Goal: Find contact information: Obtain details needed to contact an individual or organization

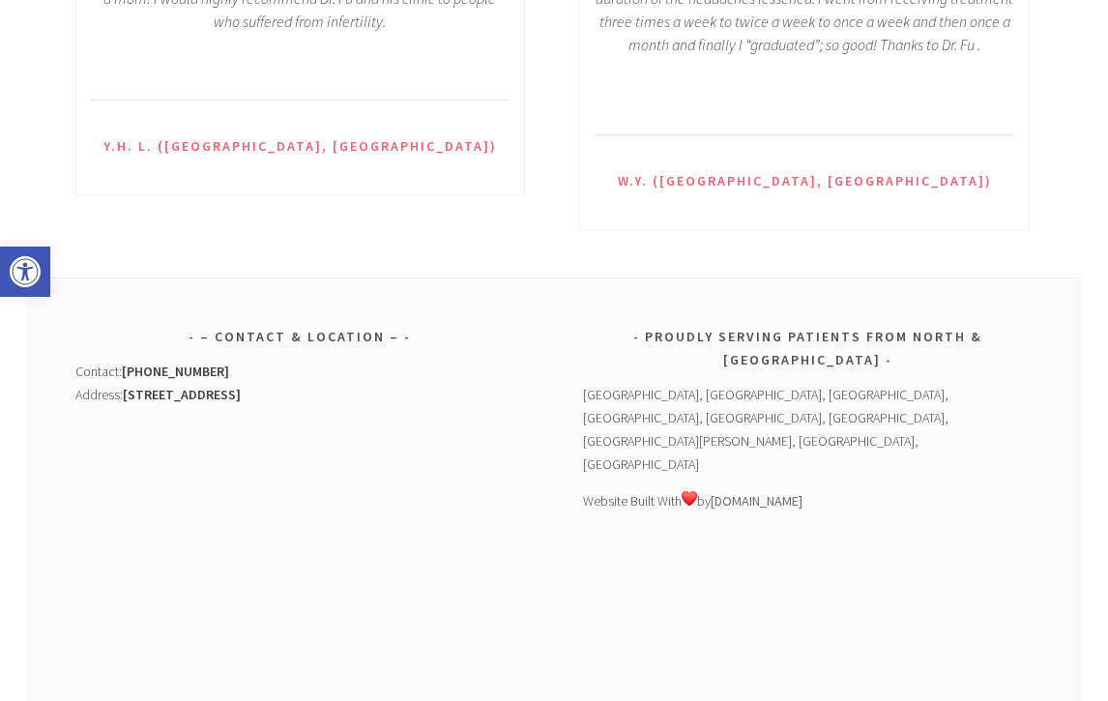
scroll to position [2962, 0]
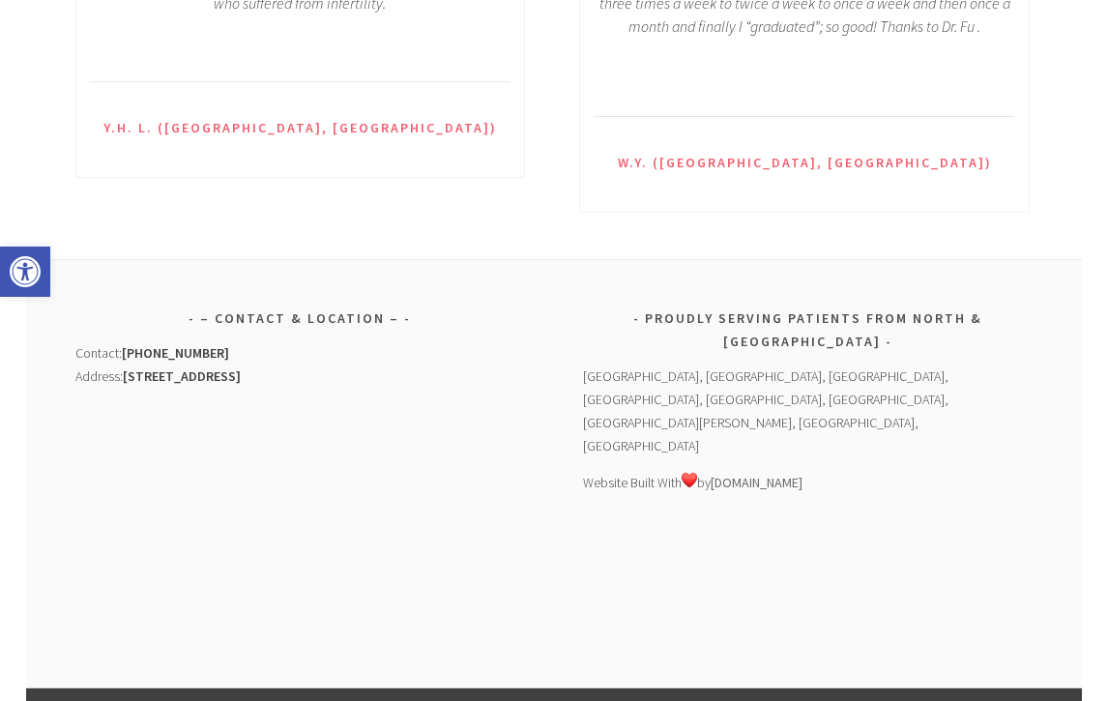
click at [427, 341] on div "Contact: (949) 247-8356 Address: 15785 Laguna Canyon Road #370 Irvine, CA 92618" at bounding box center [300, 364] width 451 height 46
click at [510, 307] on aside "– Contact & Location – Contact: (949) 247-8356 Address: 15785 Laguna Canyon Roa…" at bounding box center [300, 468] width 451 height 323
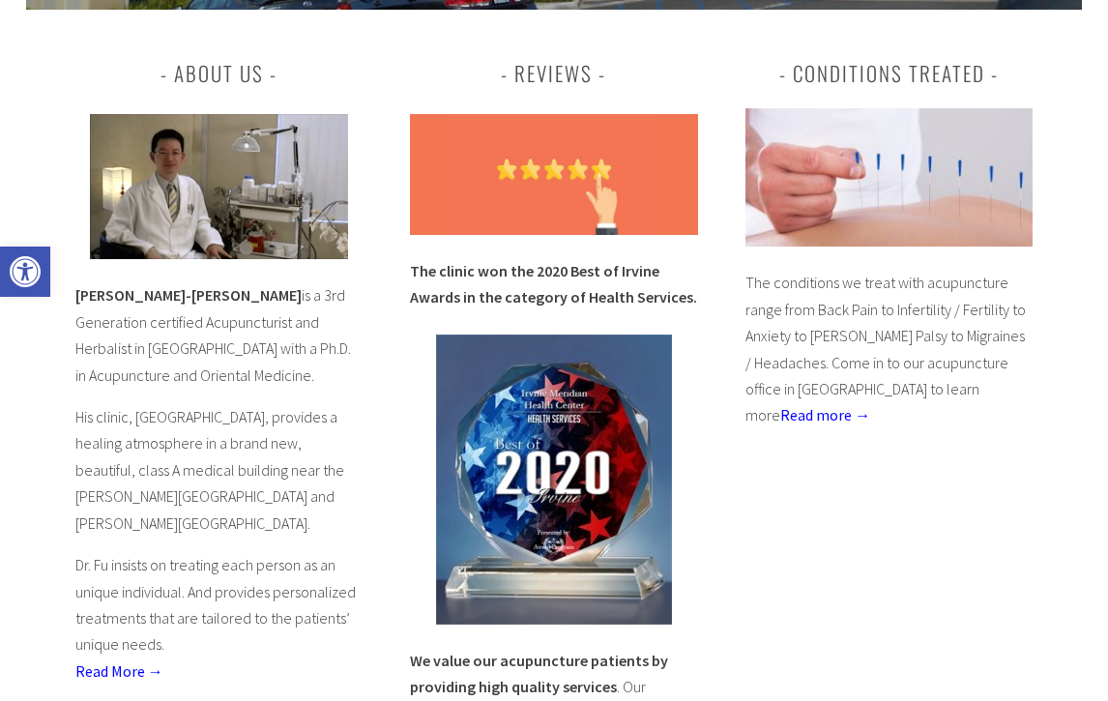
scroll to position [0, 0]
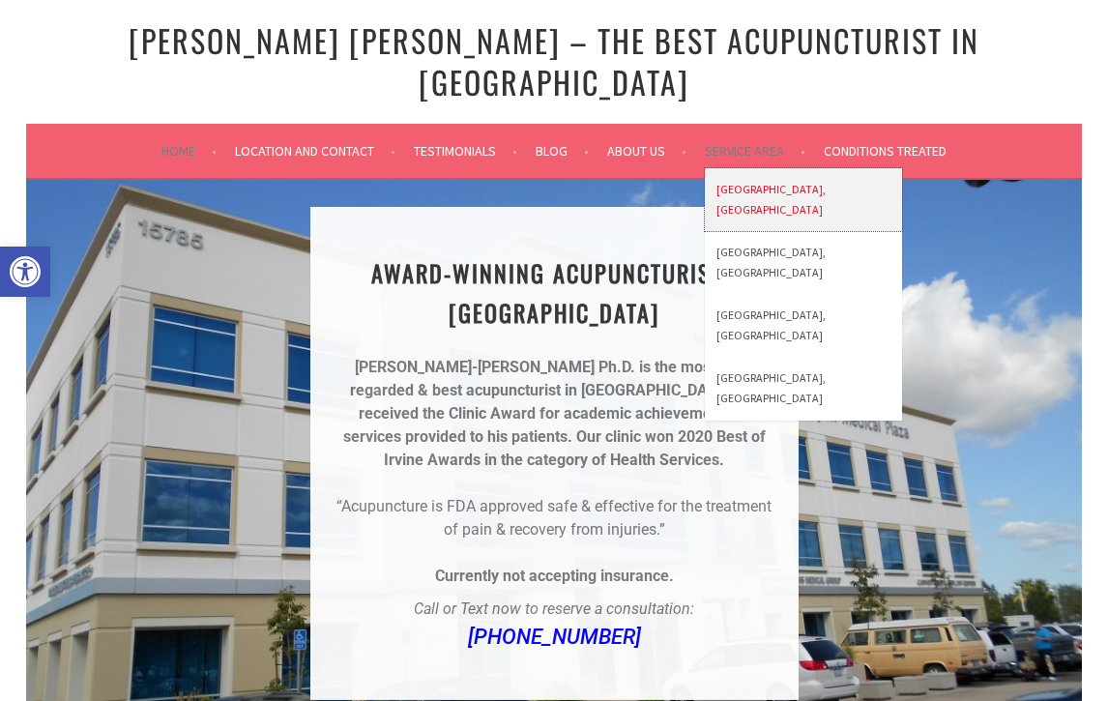
click at [747, 168] on link "[GEOGRAPHIC_DATA], [GEOGRAPHIC_DATA]" at bounding box center [803, 199] width 197 height 63
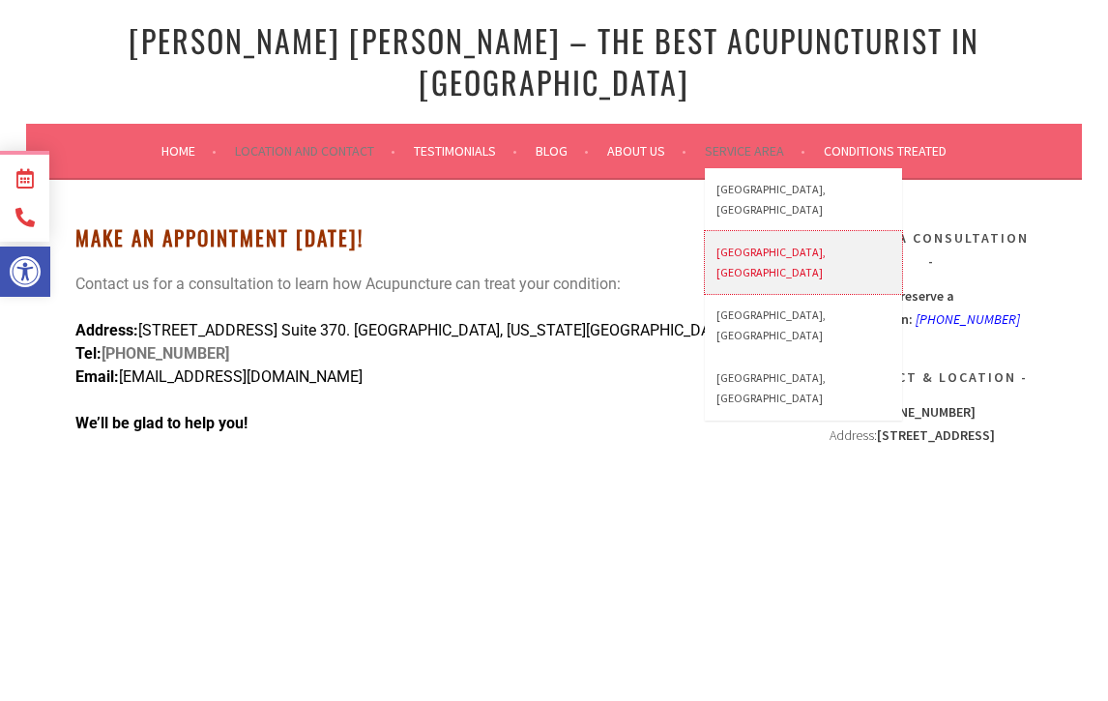
click at [748, 231] on link "[GEOGRAPHIC_DATA], [GEOGRAPHIC_DATA]" at bounding box center [803, 262] width 197 height 63
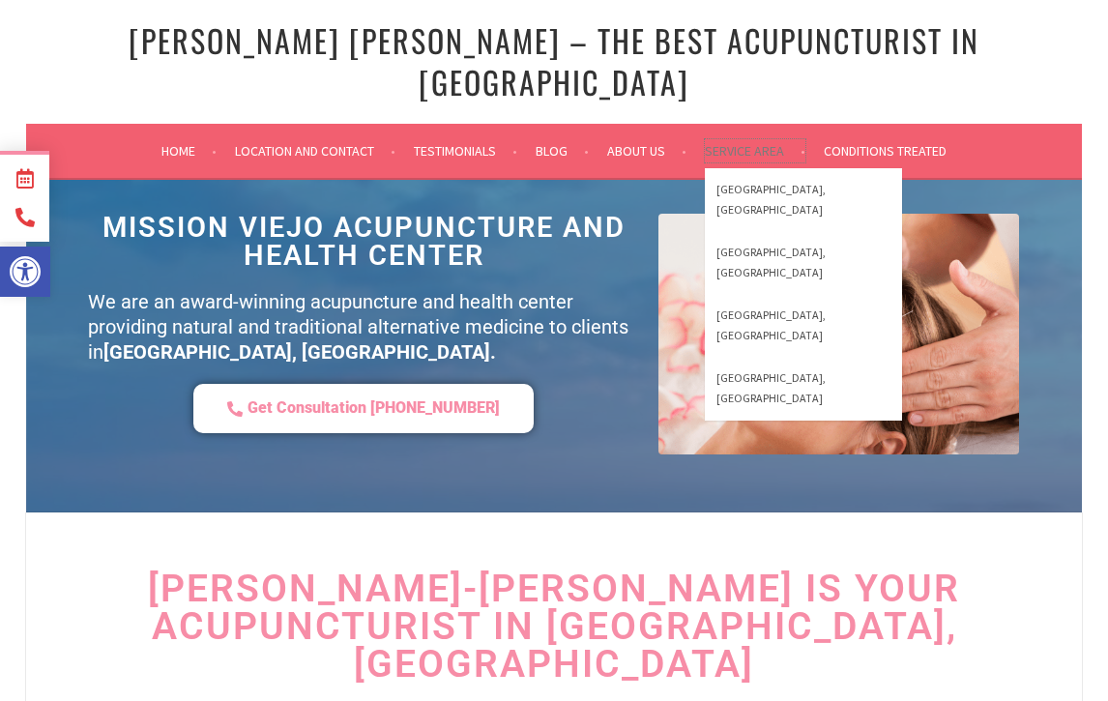
click at [746, 139] on link "Service Area" at bounding box center [755, 150] width 101 height 23
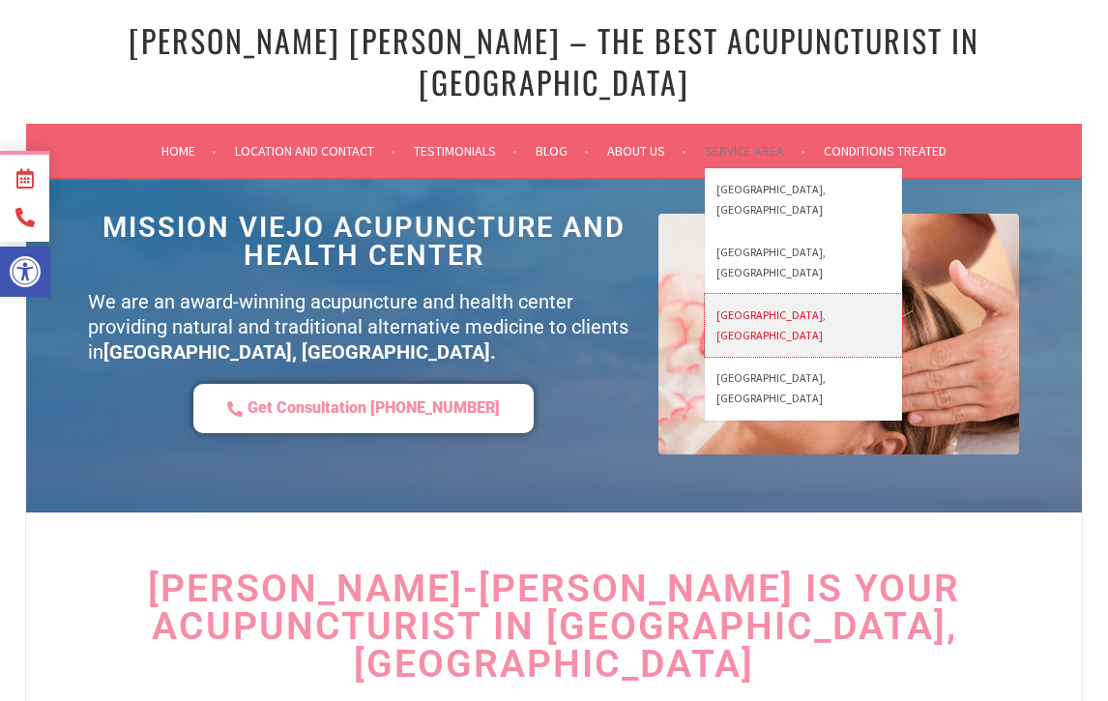
click at [759, 294] on link "[GEOGRAPHIC_DATA], [GEOGRAPHIC_DATA]" at bounding box center [803, 325] width 197 height 63
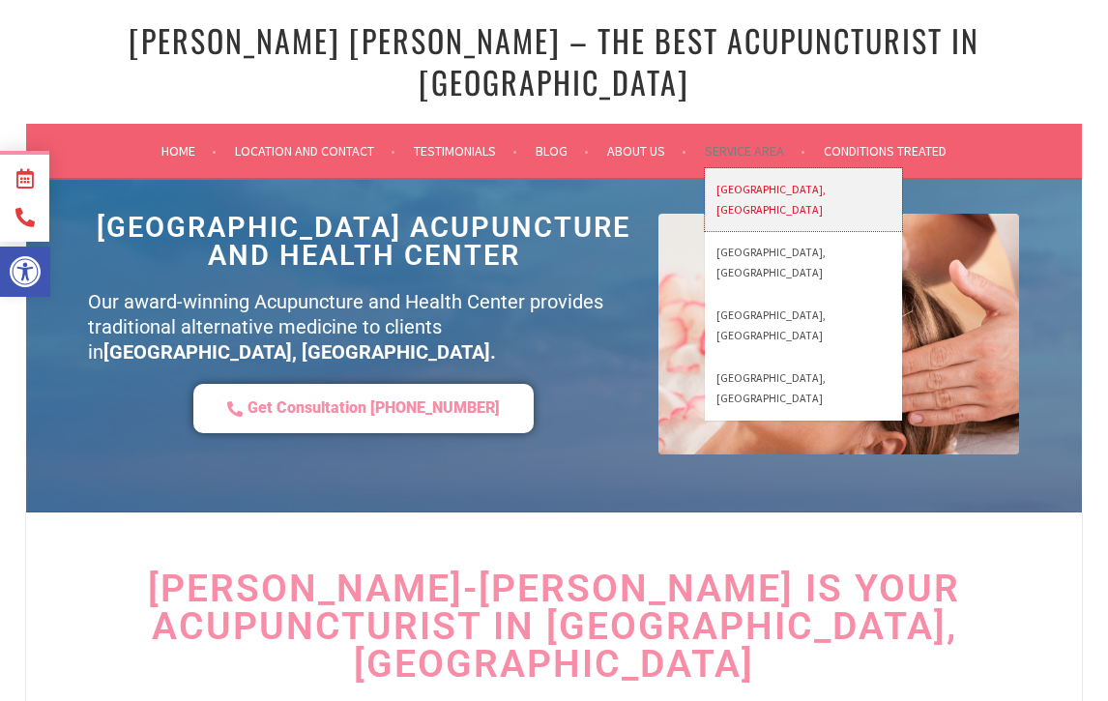
click at [776, 168] on link "[GEOGRAPHIC_DATA], [GEOGRAPHIC_DATA]" at bounding box center [803, 199] width 197 height 63
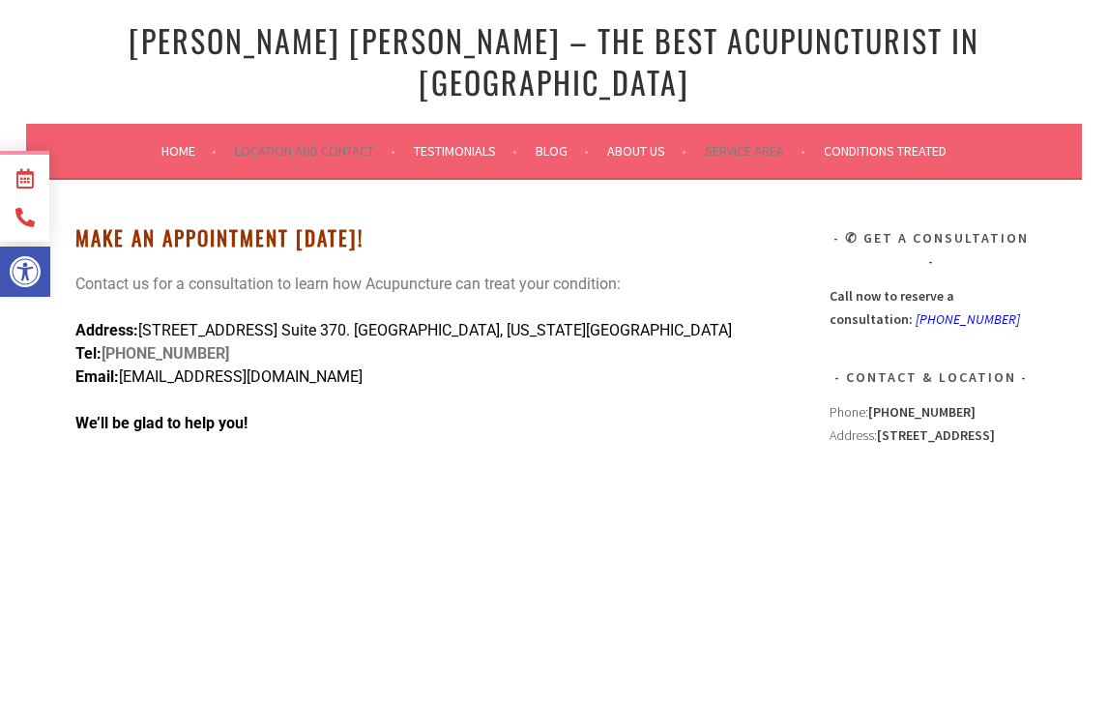
drag, startPoint x: 1002, startPoint y: 380, endPoint x: 880, endPoint y: 375, distance: 121.9
click at [880, 426] on strong "15785 Laguna Canyon Road #370 Irvine, CA 92618" at bounding box center [936, 434] width 118 height 17
click at [1021, 400] on div "Phone: (949) 247-8356 Address: 15785 Laguna Canyon Road #370 Irvine, CA 92618" at bounding box center [931, 544] width 203 height 288
click at [1008, 400] on div "Phone: (949) 247-8356 Address: 15785 Laguna Canyon Road #370 Irvine, CA 92618" at bounding box center [931, 544] width 203 height 288
drag, startPoint x: 985, startPoint y: 399, endPoint x: 880, endPoint y: 381, distance: 107.0
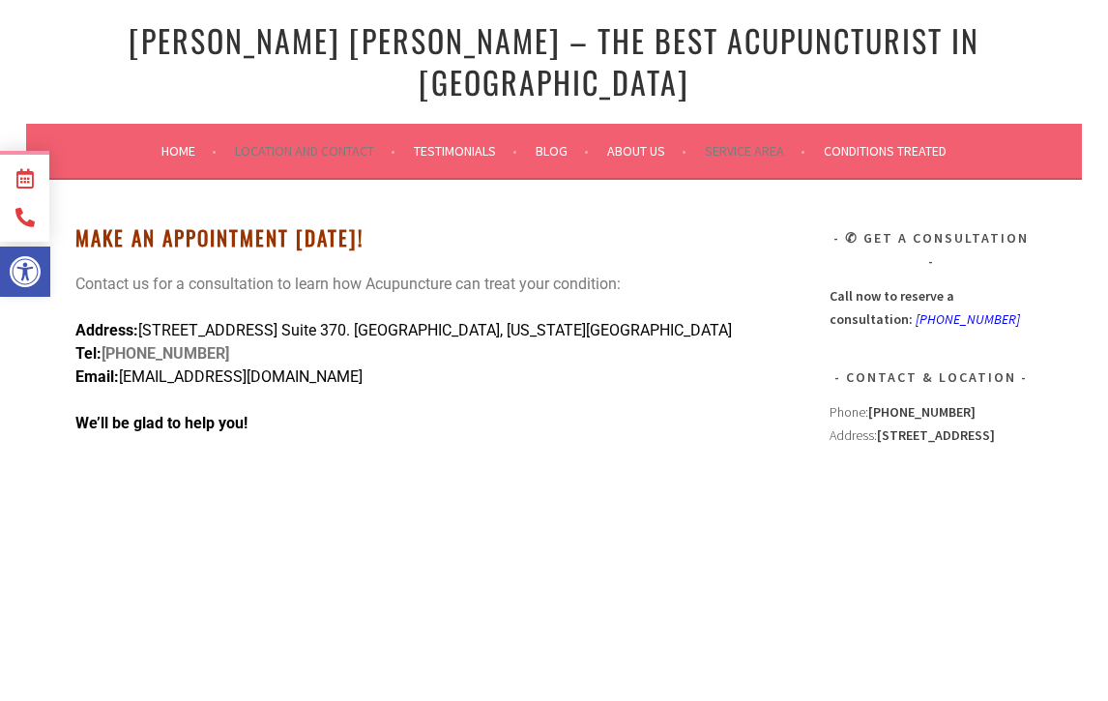
click at [880, 426] on strong "15785 Laguna Canyon Road #370 Irvine, CA 92618" at bounding box center [936, 434] width 118 height 17
copy strong "15785 Laguna Canyon Road #370 Irvine, CA 92618"
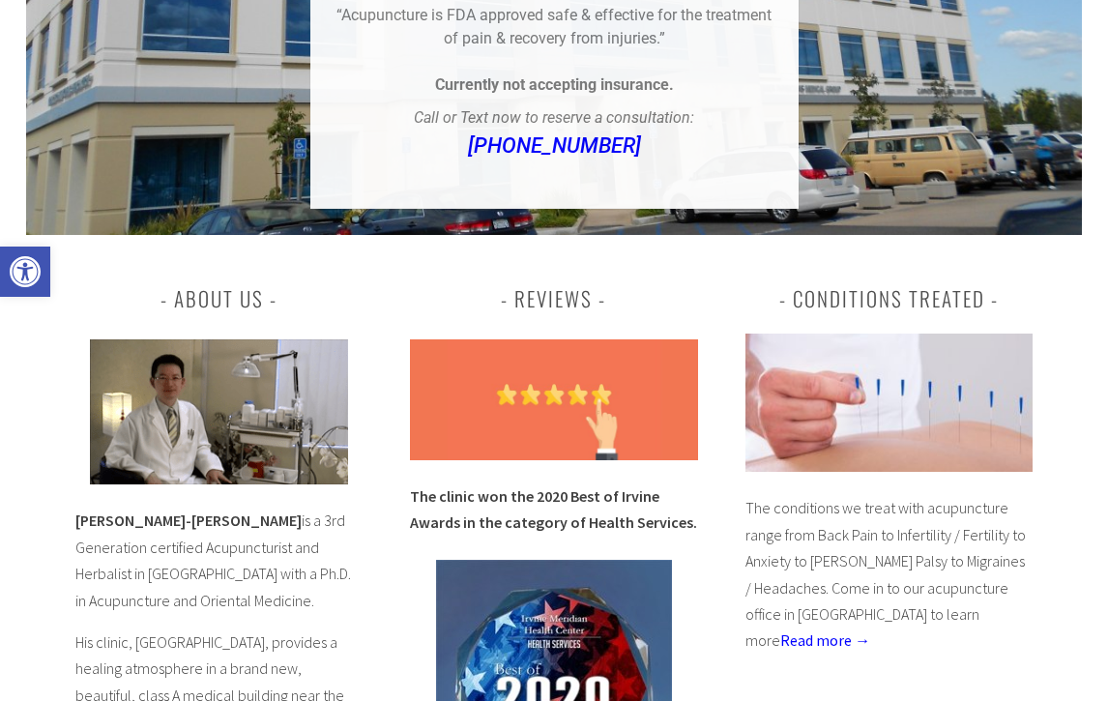
scroll to position [537, 0]
